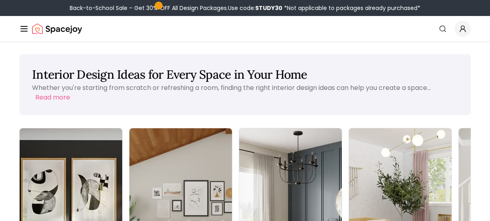
click at [461, 29] on icon "Global" at bounding box center [462, 30] width 5 height 3
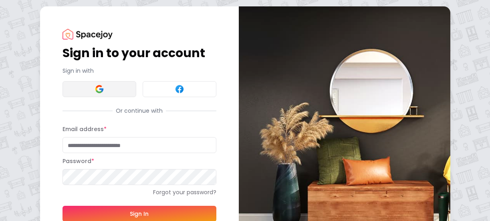
click at [109, 94] on button at bounding box center [99, 89] width 74 height 16
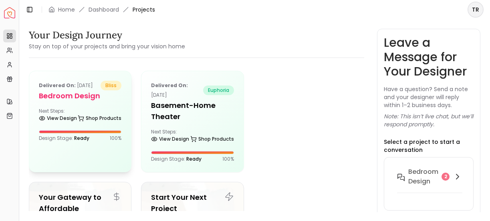
click at [101, 115] on div "Delivered on: Aug 03, 2025 bliss Bedroom design Next Steps: View Design Shop Pr…" at bounding box center [80, 111] width 102 height 80
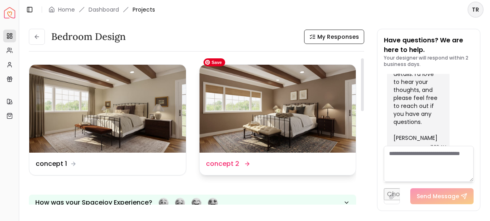
click at [257, 119] on img at bounding box center [277, 109] width 157 height 88
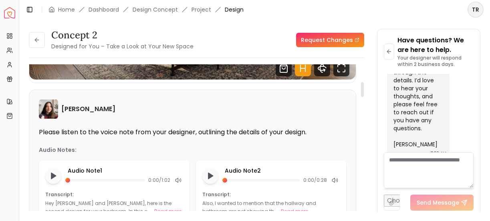
scroll to position [172, 0]
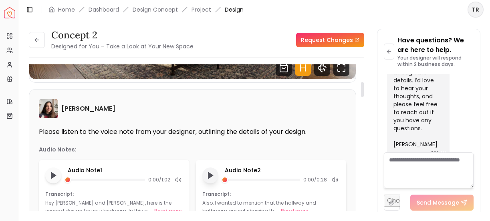
click at [211, 177] on icon "Play audio note" at bounding box center [210, 176] width 8 height 8
click at [57, 175] on button "Play audio note" at bounding box center [53, 176] width 16 height 16
click at [57, 175] on button "Pause audio note" at bounding box center [53, 175] width 17 height 17
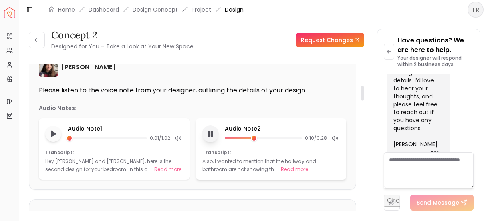
scroll to position [214, 0]
click at [281, 168] on button "Read more" at bounding box center [294, 169] width 27 height 8
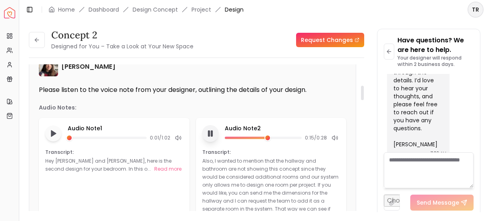
click at [209, 134] on icon "Pause audio note" at bounding box center [210, 134] width 8 height 8
click at [209, 132] on polygon "Play audio note" at bounding box center [210, 134] width 5 height 6
click at [207, 133] on icon "Pause audio note" at bounding box center [210, 134] width 8 height 8
click at [36, 40] on icon at bounding box center [37, 40] width 4 height 0
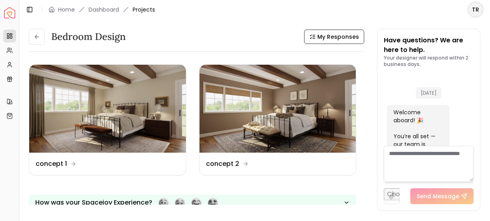
scroll to position [1798, 0]
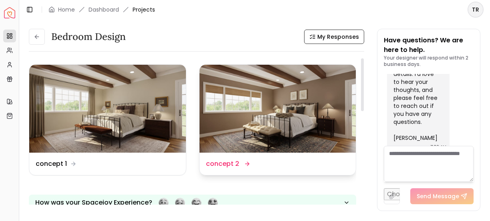
click at [263, 161] on div "Design Name concept 2" at bounding box center [278, 164] width 144 height 10
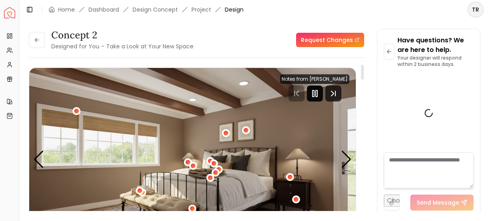
scroll to position [1792, 0]
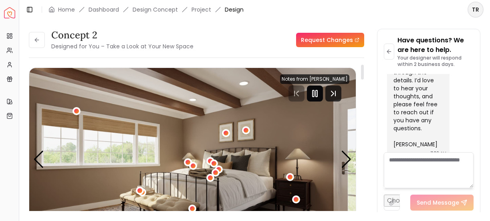
click at [314, 92] on rect "Pause" at bounding box center [313, 93] width 2 height 6
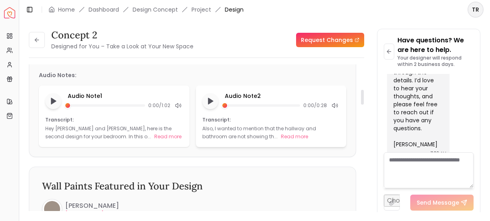
scroll to position [250, 0]
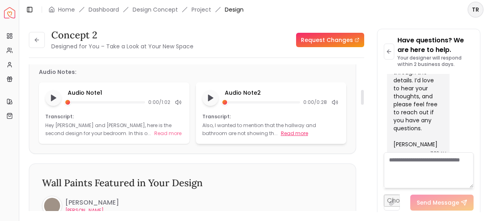
click at [281, 134] on button "Read more" at bounding box center [294, 134] width 27 height 8
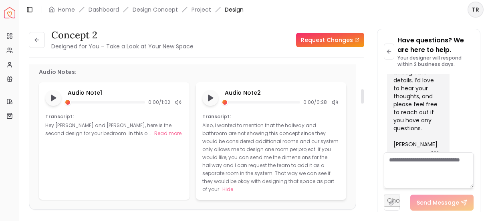
drag, startPoint x: 290, startPoint y: 150, endPoint x: 292, endPoint y: 181, distance: 31.3
click at [292, 181] on div "Also, I wanted to mention that the hallway and bathroom are not showing this co…" at bounding box center [271, 158] width 138 height 72
copy p "f you would like, you can send me the dimensions for the hallway and I can requ…"
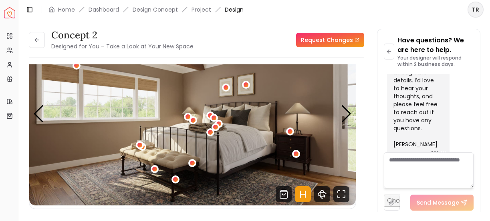
scroll to position [45, 0]
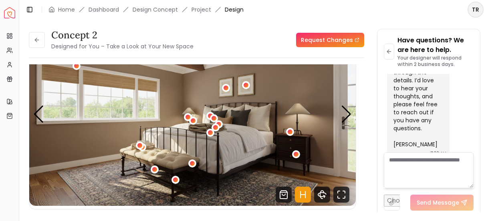
click at [309, 122] on img "1 / 5" at bounding box center [192, 114] width 326 height 183
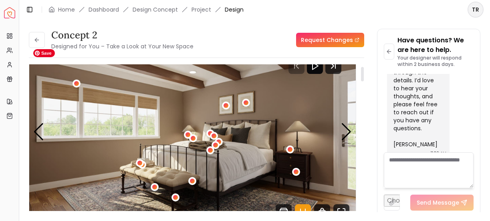
scroll to position [0, 0]
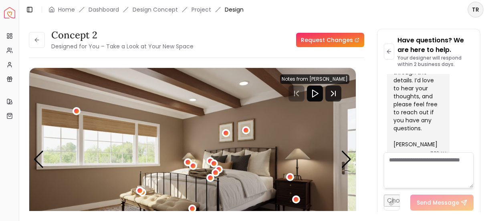
click at [10, 14] on img "Spacejoy" at bounding box center [9, 12] width 11 height 11
